Goal: Transaction & Acquisition: Purchase product/service

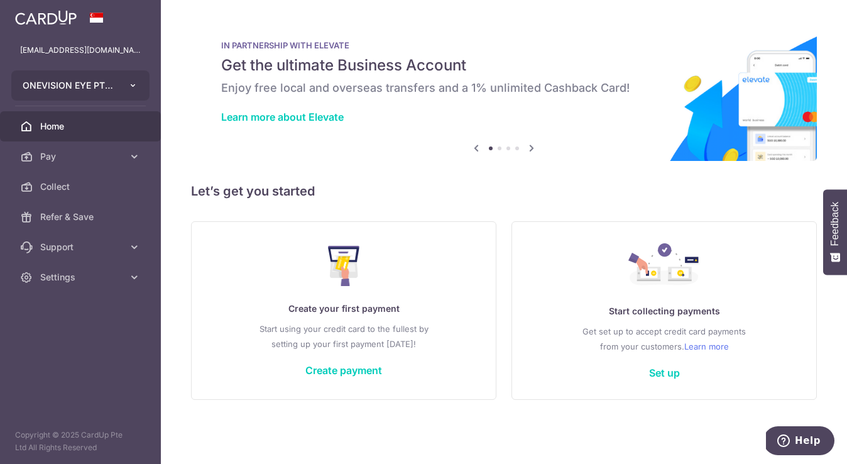
click at [136, 85] on icon "button" at bounding box center [133, 85] width 10 height 10
click at [130, 89] on icon "button" at bounding box center [133, 85] width 10 height 10
click at [349, 374] on link "Create payment" at bounding box center [344, 370] width 77 height 13
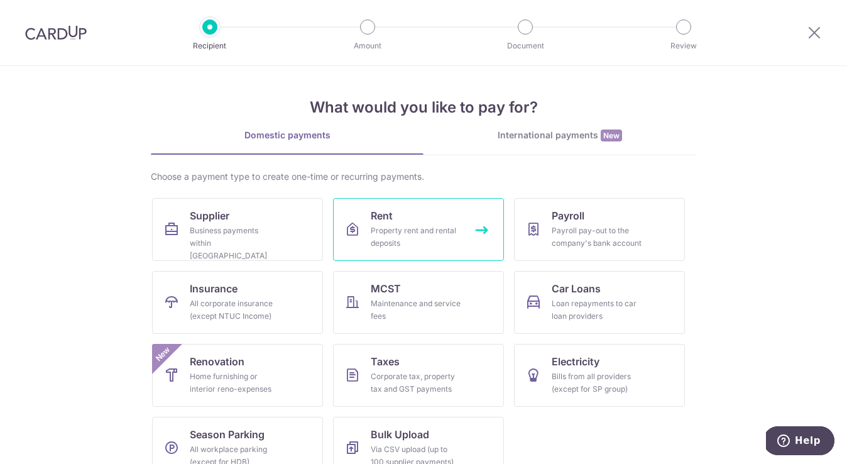
click at [380, 213] on span "Rent" at bounding box center [382, 215] width 22 height 15
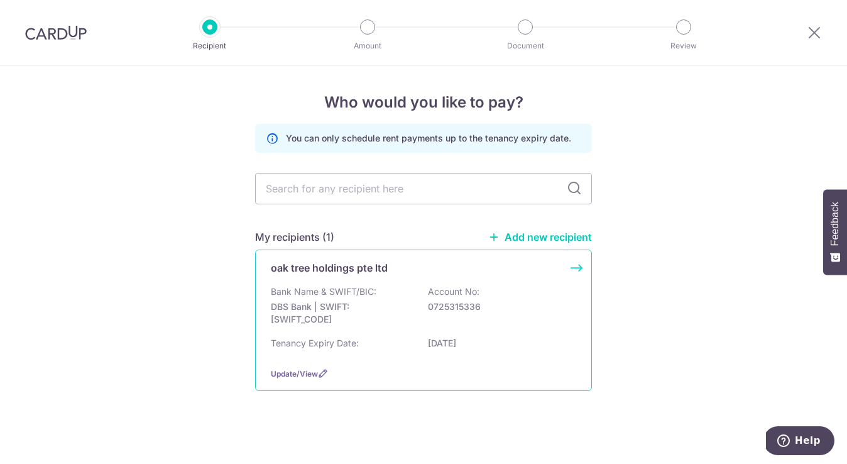
click at [383, 317] on p "DBS Bank | SWIFT: DBSSSGSGXXX" at bounding box center [341, 312] width 141 height 25
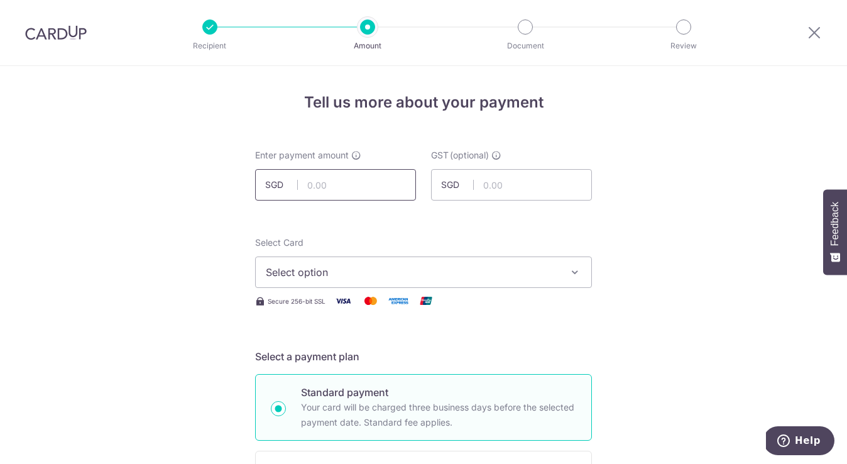
click at [330, 185] on input "text" at bounding box center [335, 184] width 161 height 31
type input "29,015.00"
click at [483, 188] on input "text" at bounding box center [511, 184] width 161 height 31
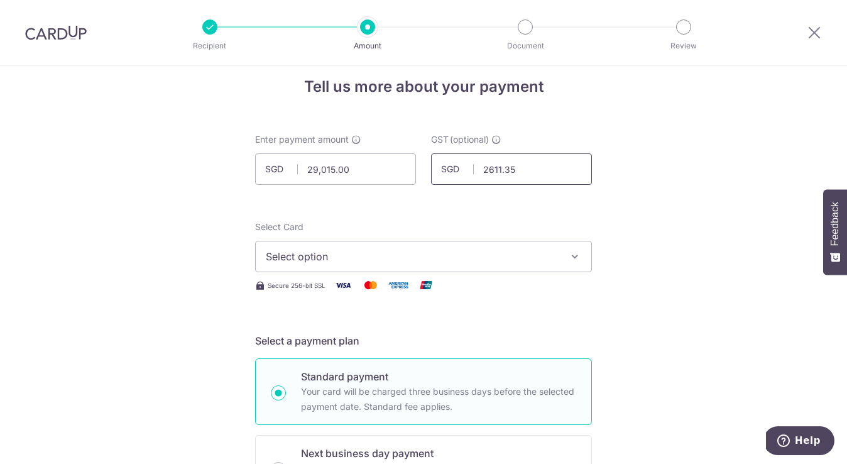
scroll to position [35, 0]
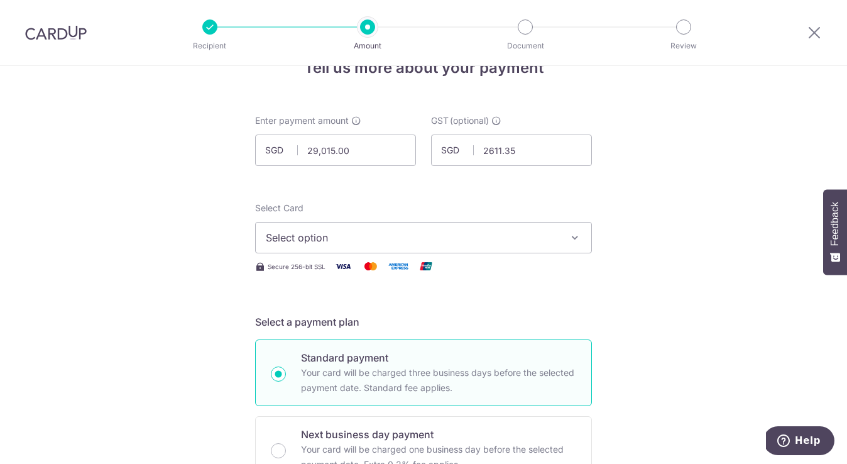
type input "2,611.35"
click at [335, 241] on span "Select option" at bounding box center [412, 237] width 293 height 15
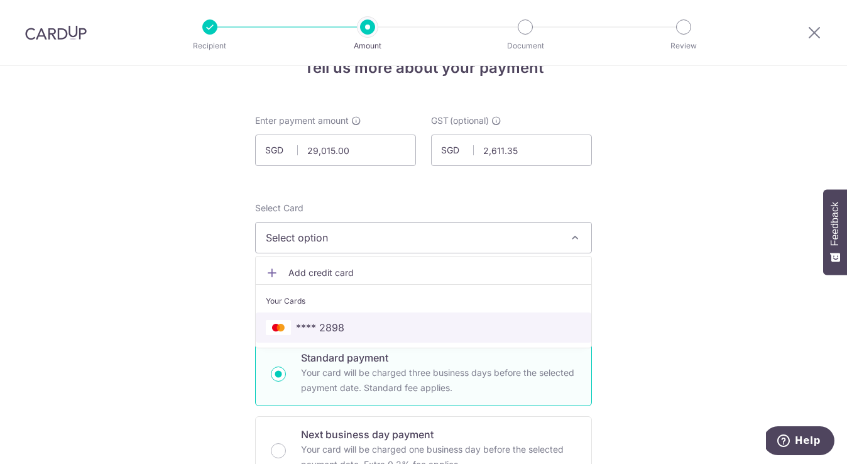
click at [326, 328] on span "**** 2898" at bounding box center [320, 327] width 48 height 15
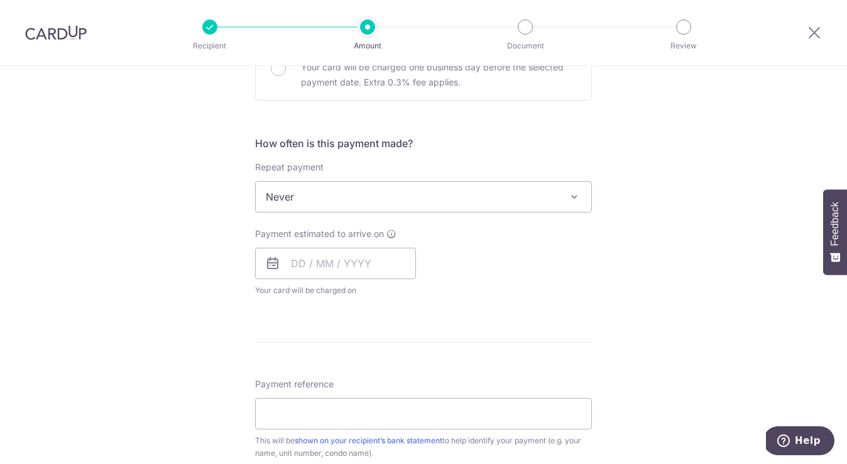
scroll to position [413, 0]
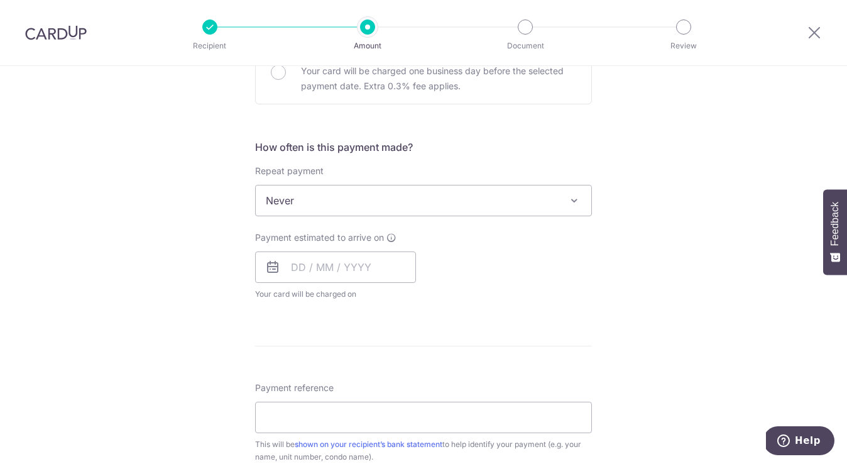
click at [552, 199] on span "Never" at bounding box center [424, 200] width 336 height 30
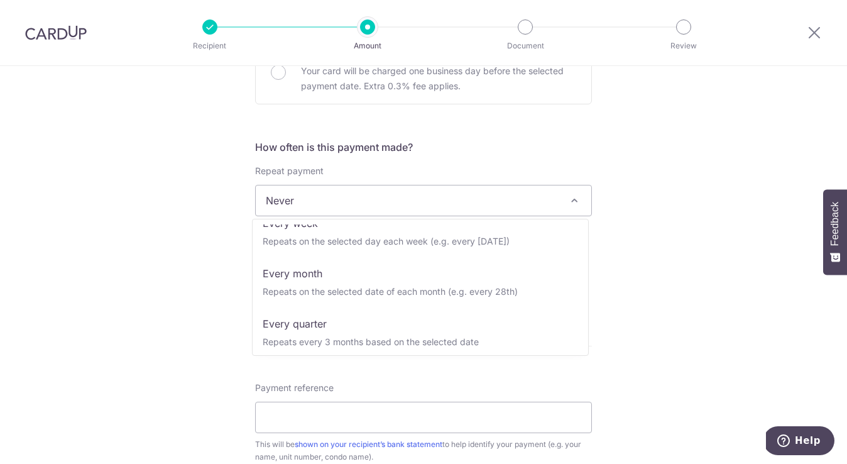
scroll to position [77, 0]
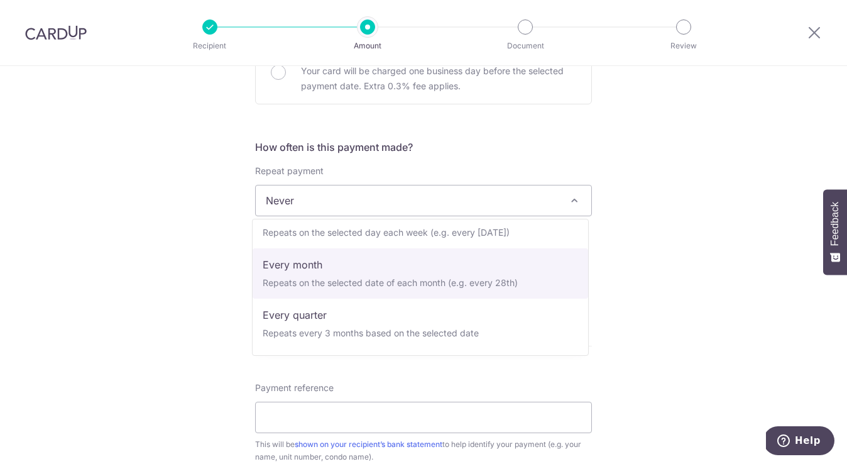
select select "3"
type input "30/09/2028"
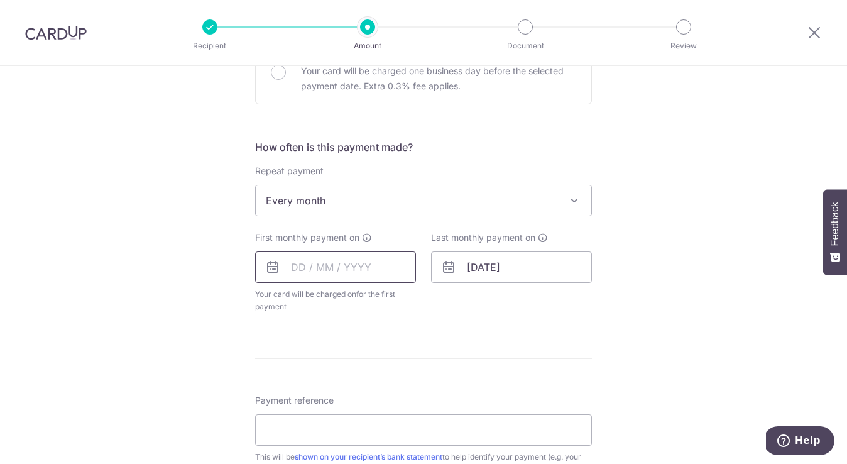
click at [299, 270] on input "text" at bounding box center [335, 266] width 161 height 31
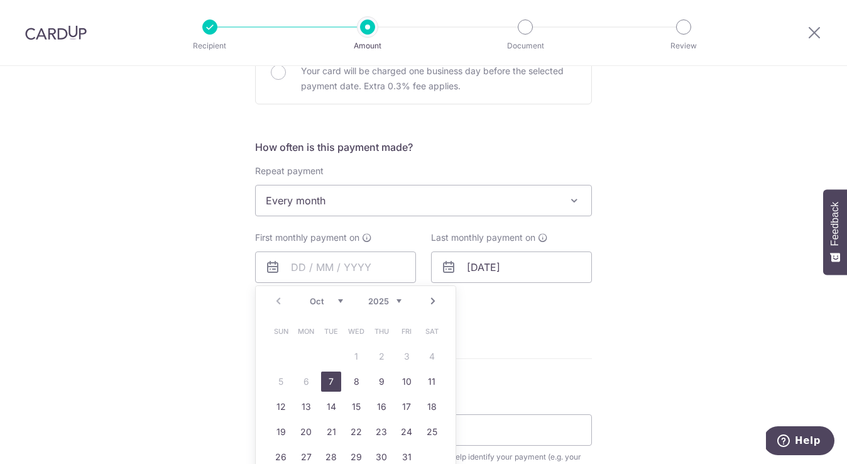
click at [429, 300] on link "Next" at bounding box center [433, 301] width 15 height 15
click at [431, 364] on link "1" at bounding box center [432, 356] width 20 height 20
type input "[DATE]"
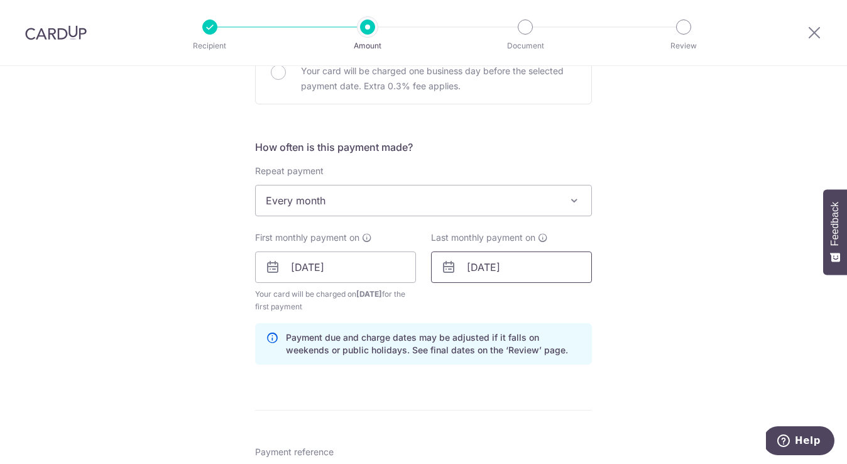
click at [543, 272] on input "30/09/2028" at bounding box center [511, 266] width 161 height 31
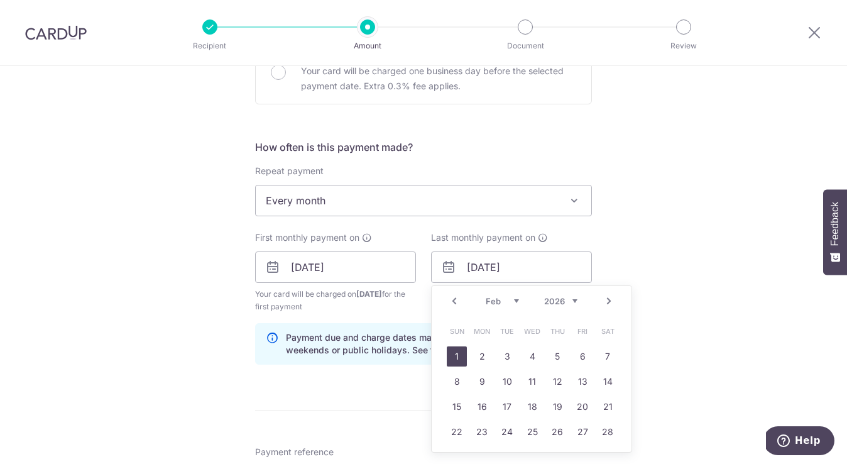
click at [454, 356] on link "1" at bounding box center [457, 356] width 20 height 20
type input "[DATE]"
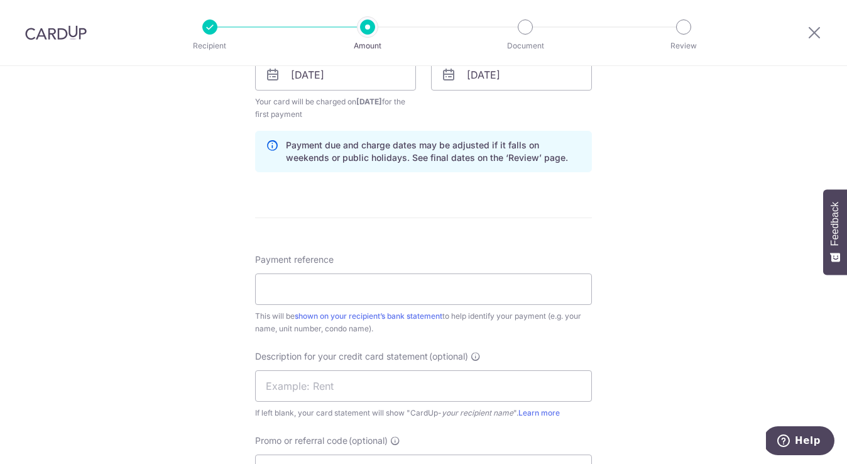
scroll to position [636, 0]
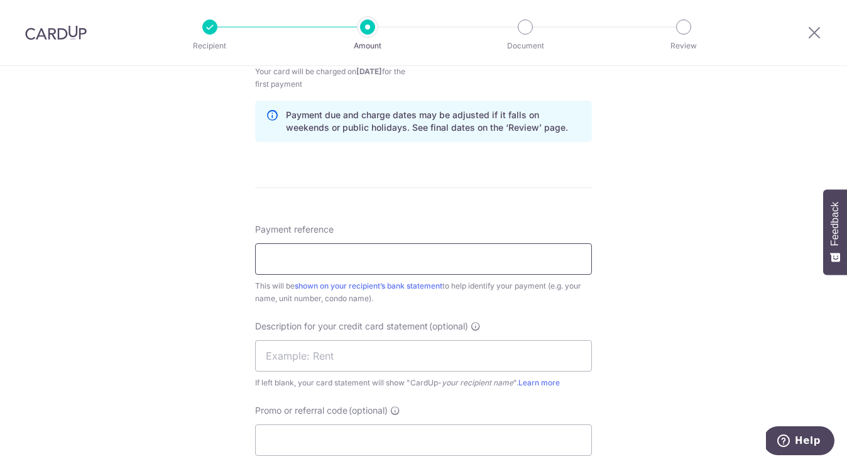
click at [470, 256] on input "Payment reference" at bounding box center [423, 258] width 337 height 31
type input "OneVision Rental Payment"
click at [445, 352] on input "text" at bounding box center [423, 355] width 337 height 31
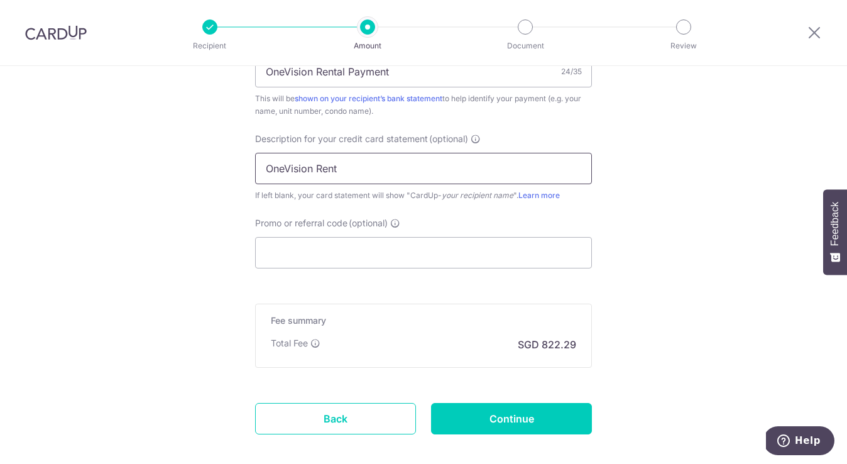
scroll to position [851, 0]
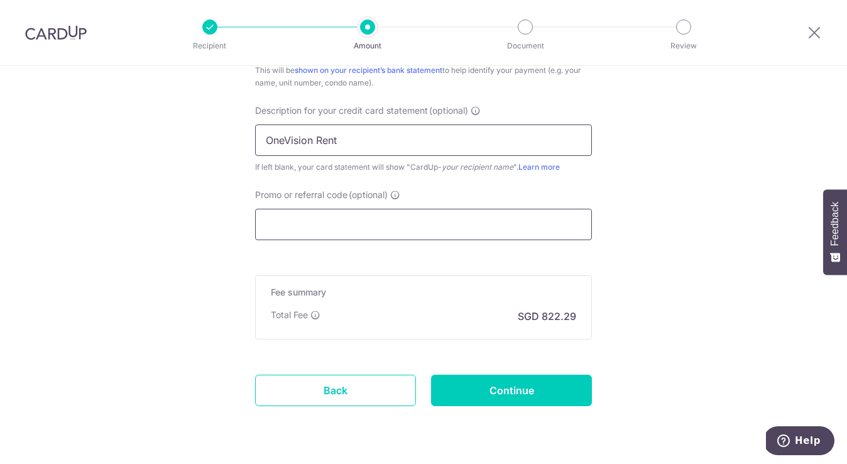
type input "OneVision Rent"
click at [487, 224] on input "Promo or referral code (optional)" at bounding box center [423, 224] width 337 height 31
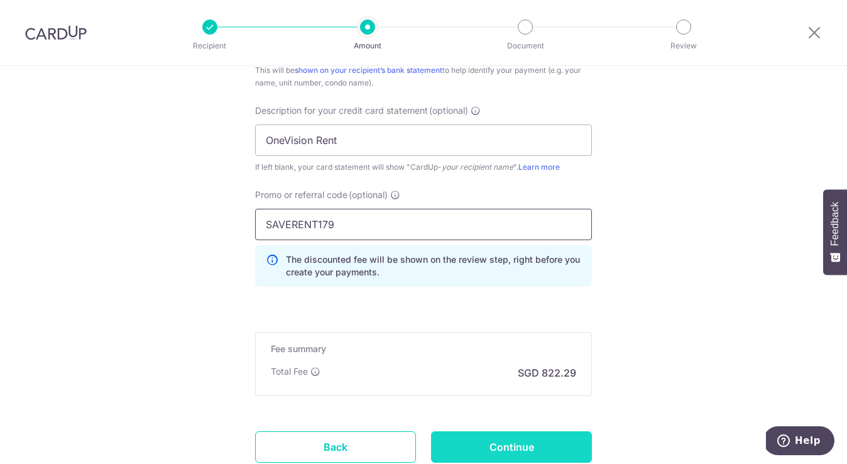
type input "SAVERENT179"
click at [501, 439] on input "Continue" at bounding box center [511, 446] width 161 height 31
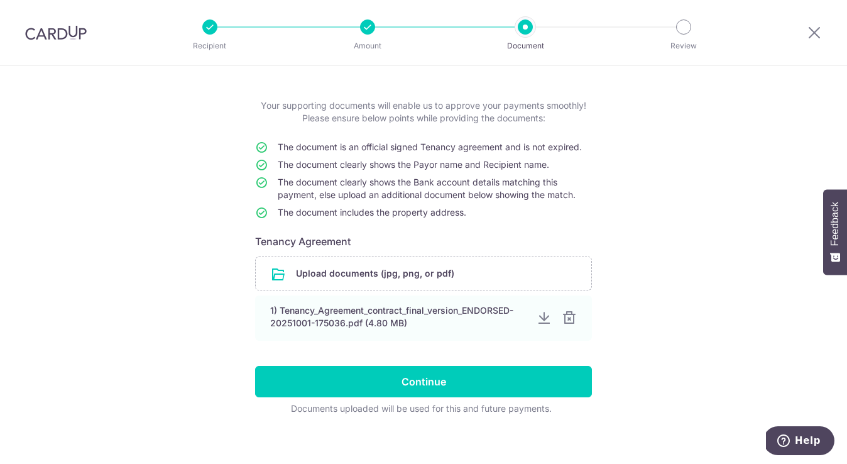
scroll to position [60, 0]
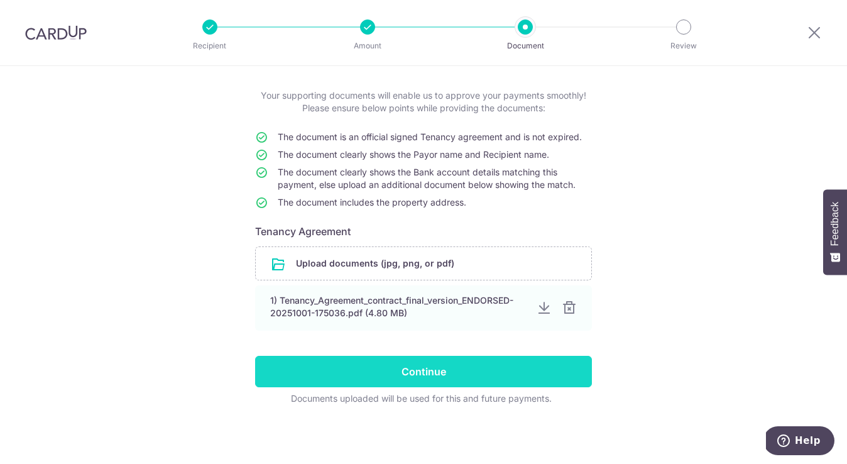
click at [439, 378] on input "Continue" at bounding box center [423, 371] width 337 height 31
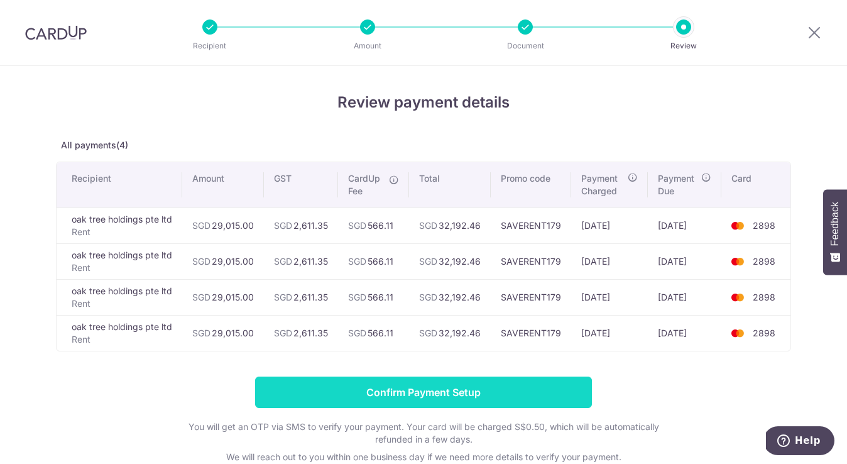
click at [525, 392] on input "Confirm Payment Setup" at bounding box center [423, 392] width 337 height 31
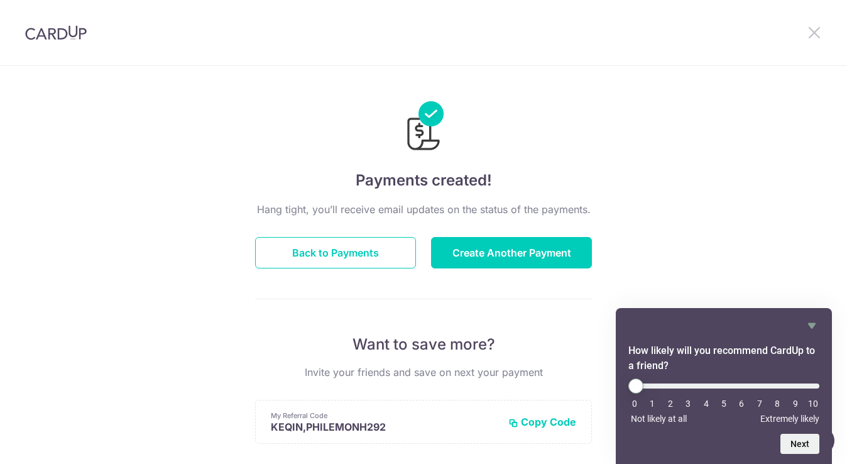
click at [813, 33] on icon at bounding box center [814, 33] width 15 height 16
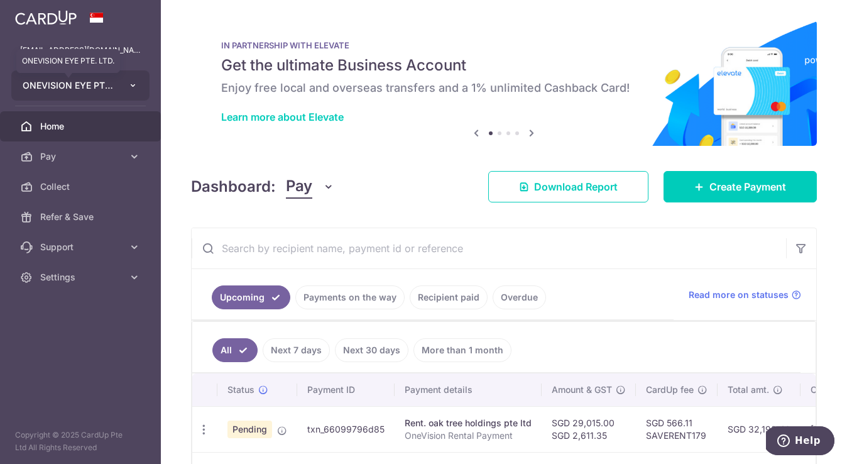
click at [106, 87] on span "ONEVISION EYE PTE. LTD." at bounding box center [69, 85] width 93 height 13
